Goal: Navigation & Orientation: Find specific page/section

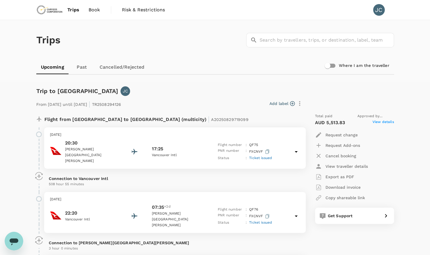
click at [54, 67] on link "Upcoming" at bounding box center [52, 67] width 33 height 14
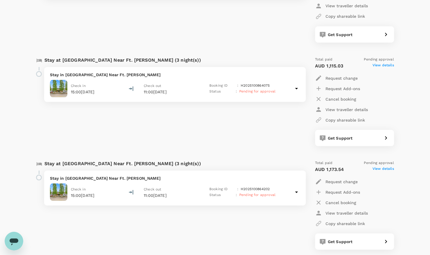
scroll to position [620, 0]
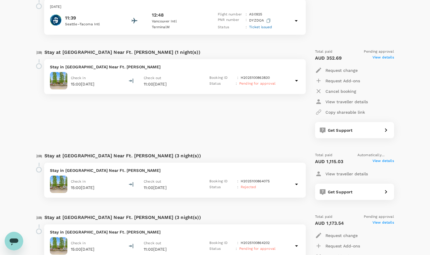
scroll to position [686, 0]
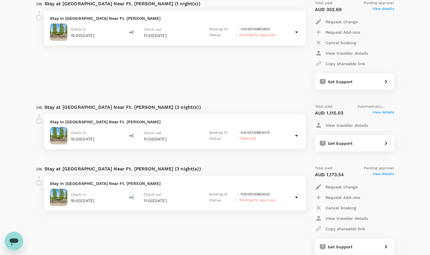
click at [298, 132] on icon at bounding box center [296, 135] width 7 height 7
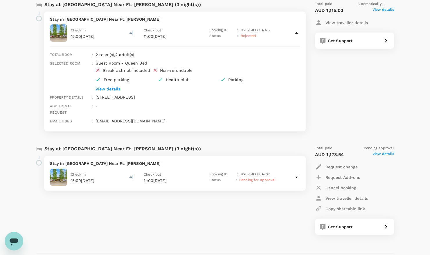
scroll to position [789, 0]
click at [297, 173] on icon at bounding box center [296, 176] width 7 height 7
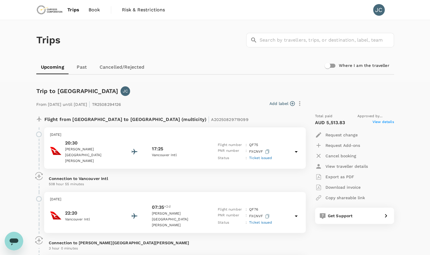
scroll to position [0, 0]
